Goal: Information Seeking & Learning: Learn about a topic

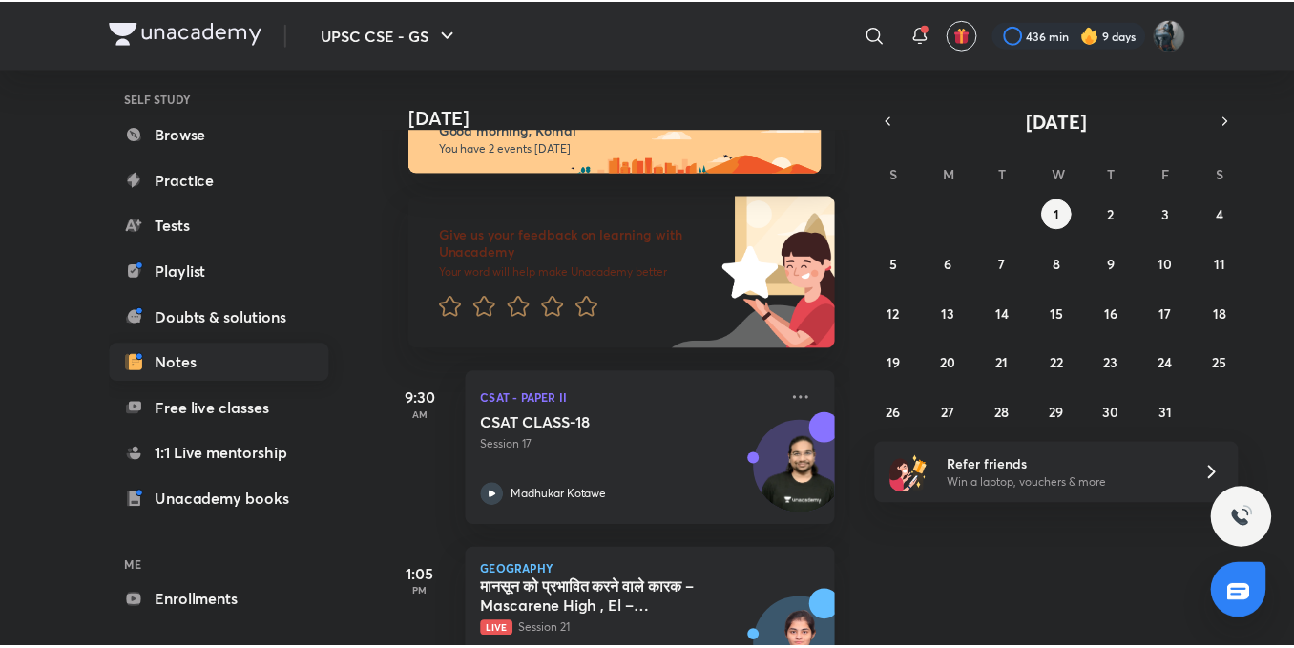
scroll to position [211, 0]
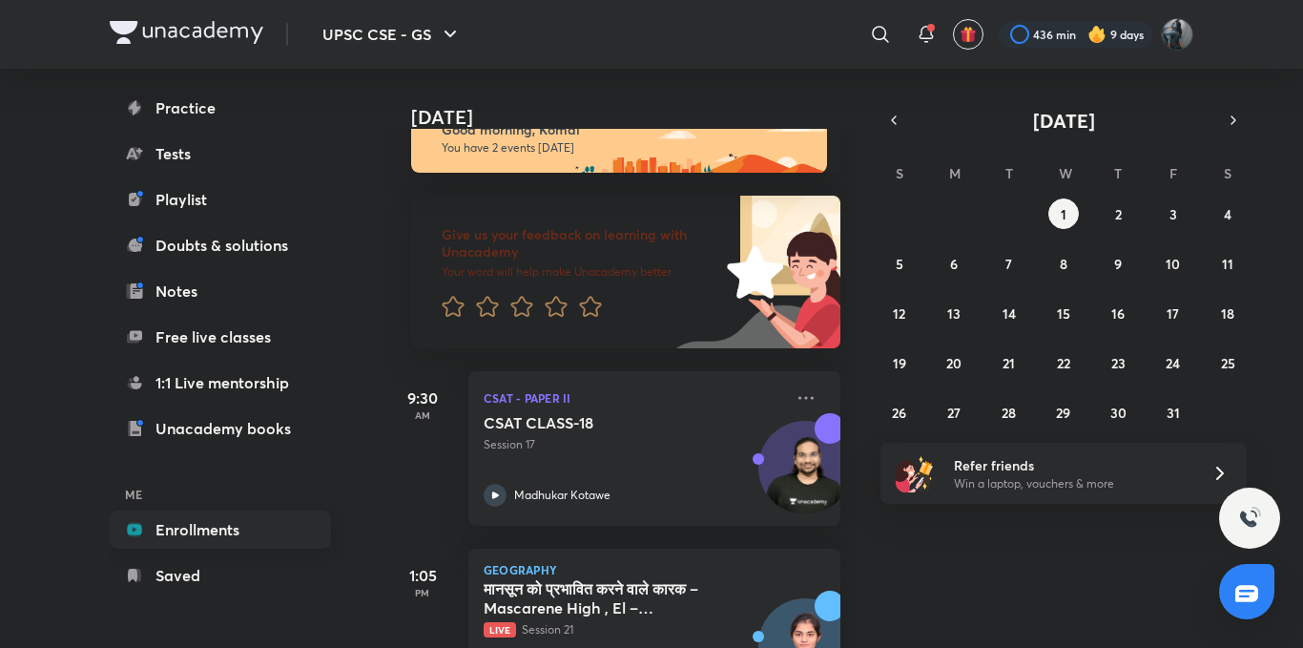
click at [190, 525] on link "Enrollments" at bounding box center [220, 529] width 221 height 38
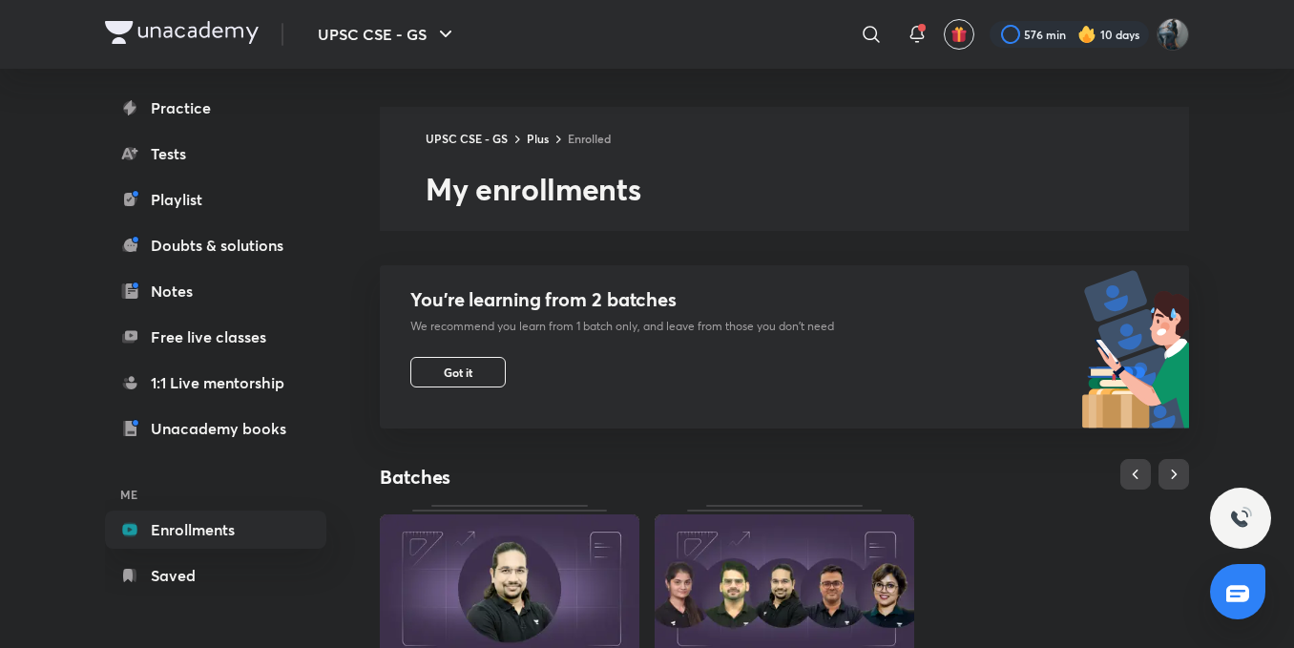
scroll to position [665, 0]
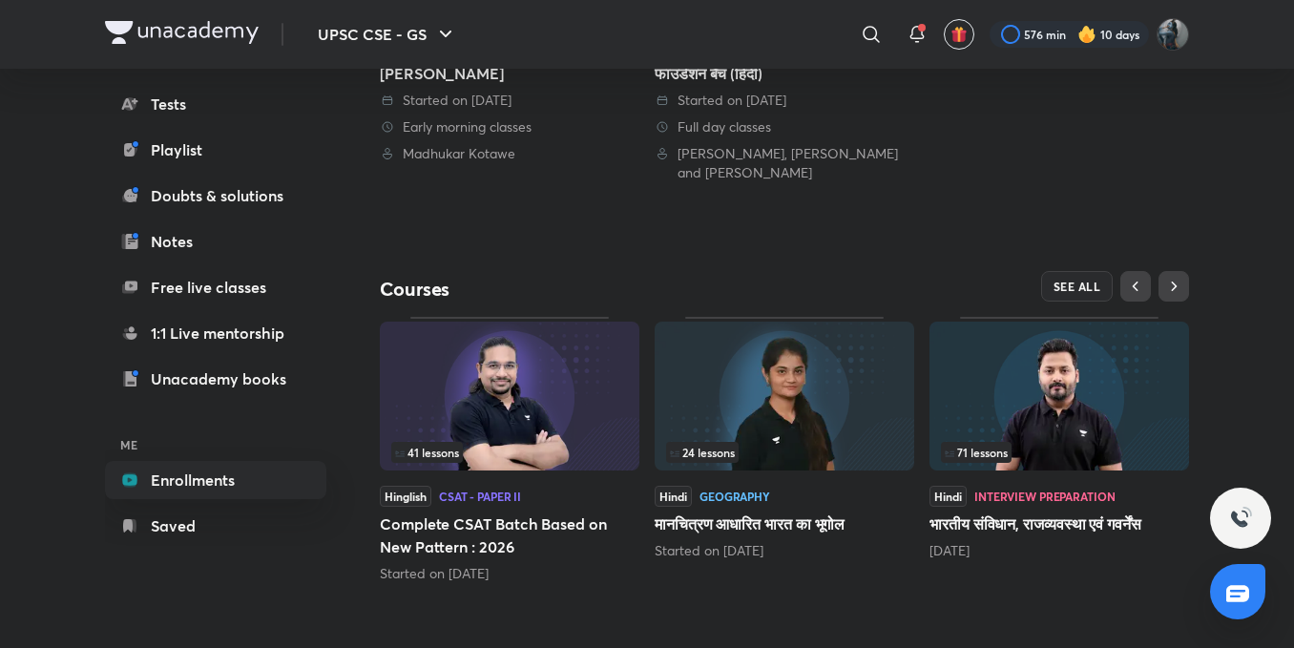
click at [990, 452] on span "71 lessons" at bounding box center [976, 452] width 63 height 11
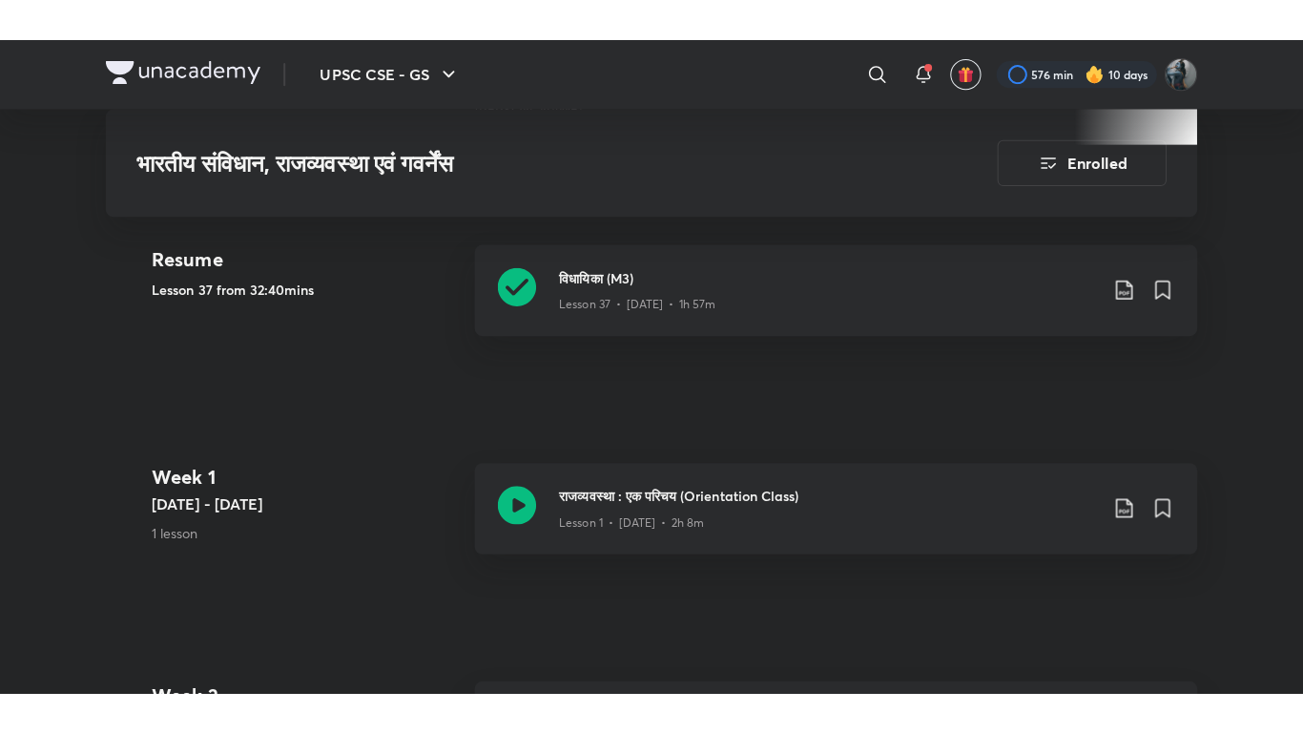
scroll to position [927, 0]
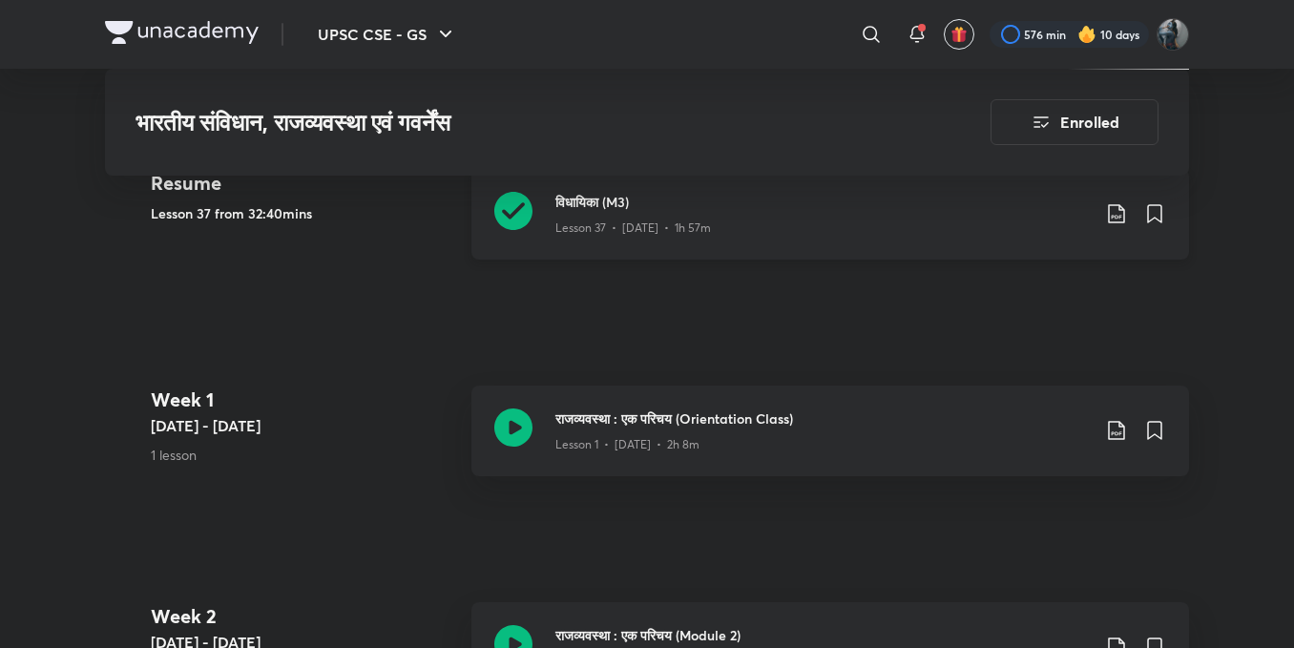
click at [514, 202] on icon at bounding box center [513, 211] width 38 height 38
